Goal: Navigation & Orientation: Find specific page/section

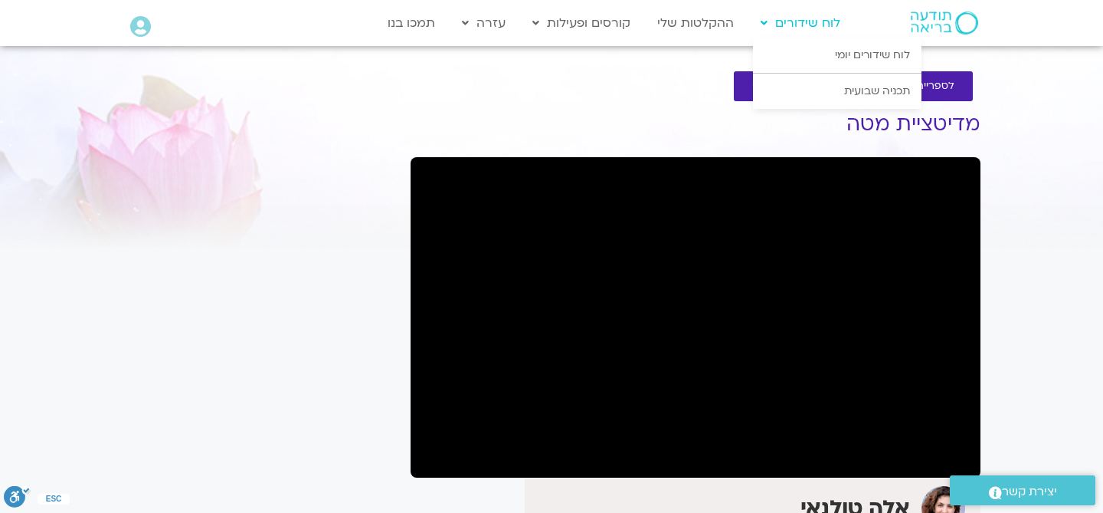
click at [806, 34] on link "לוח שידורים" at bounding box center [800, 22] width 95 height 29
click at [844, 57] on link "לוח שידורים יומי" at bounding box center [837, 55] width 169 height 35
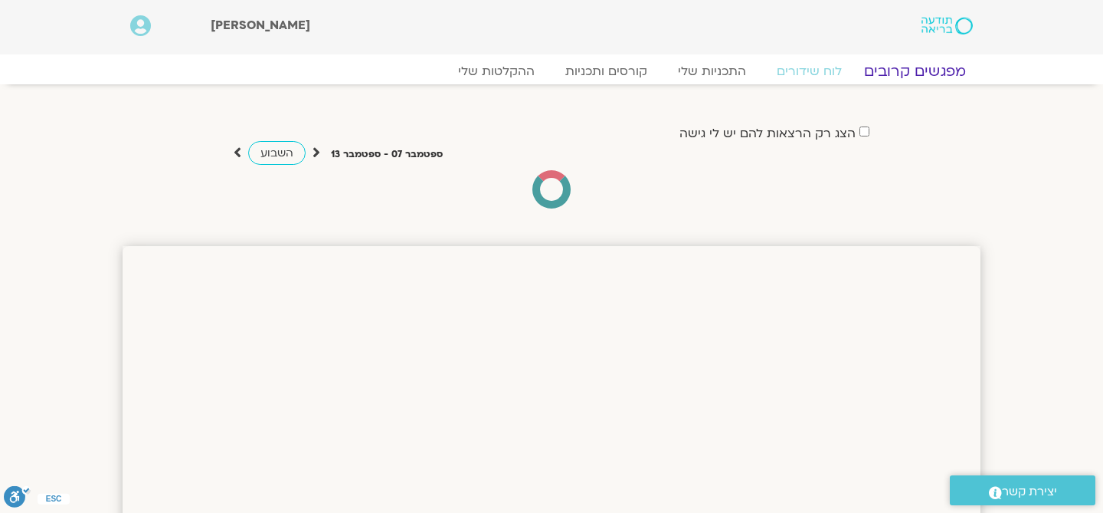
click at [936, 71] on link "מפגשים קרובים" at bounding box center [915, 71] width 139 height 18
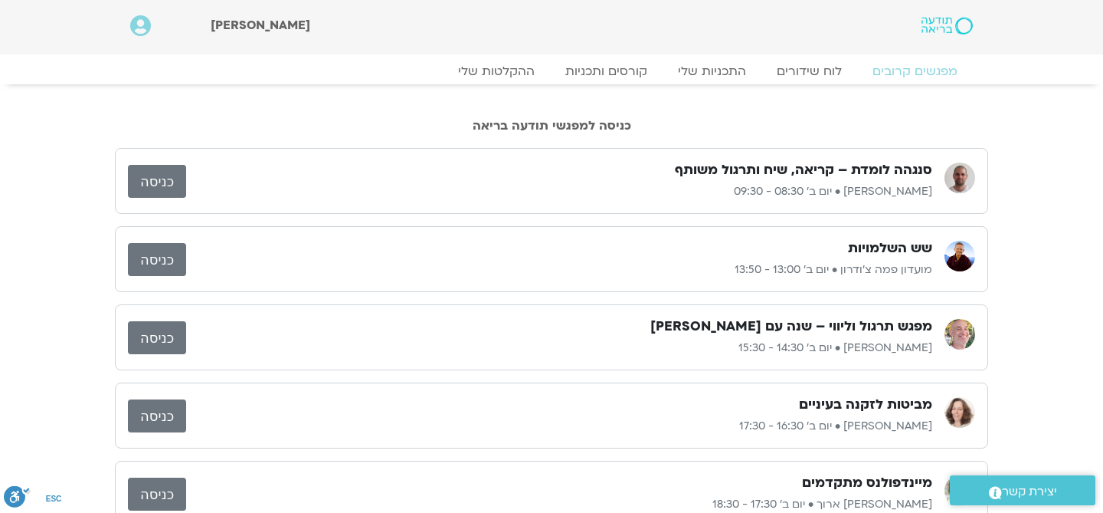
click at [137, 180] on link "כניסה" at bounding box center [157, 181] width 58 height 33
